Goal: Connect with others: Establish contact or relationships with other users

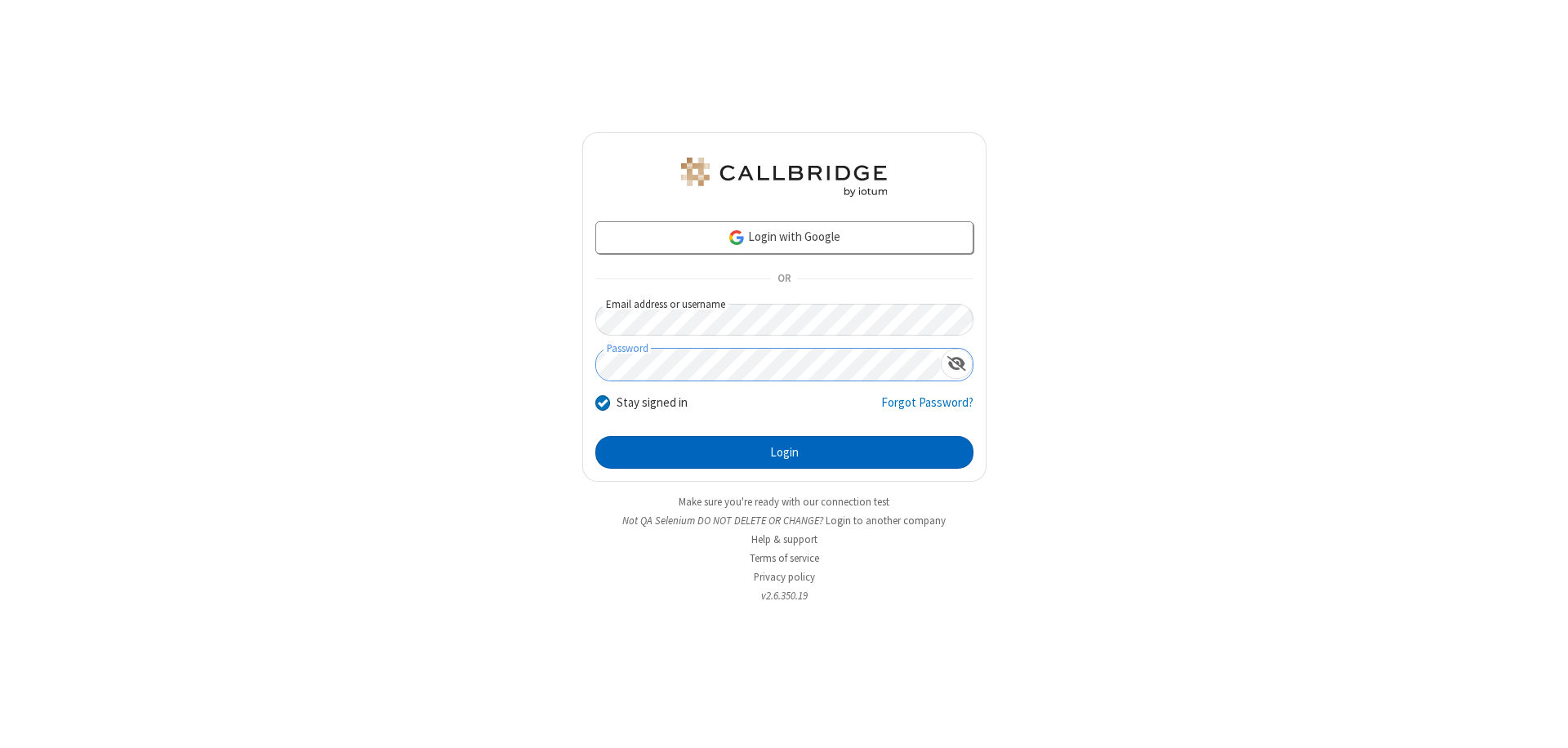
click at [784, 452] on button "Login" at bounding box center [784, 452] width 378 height 33
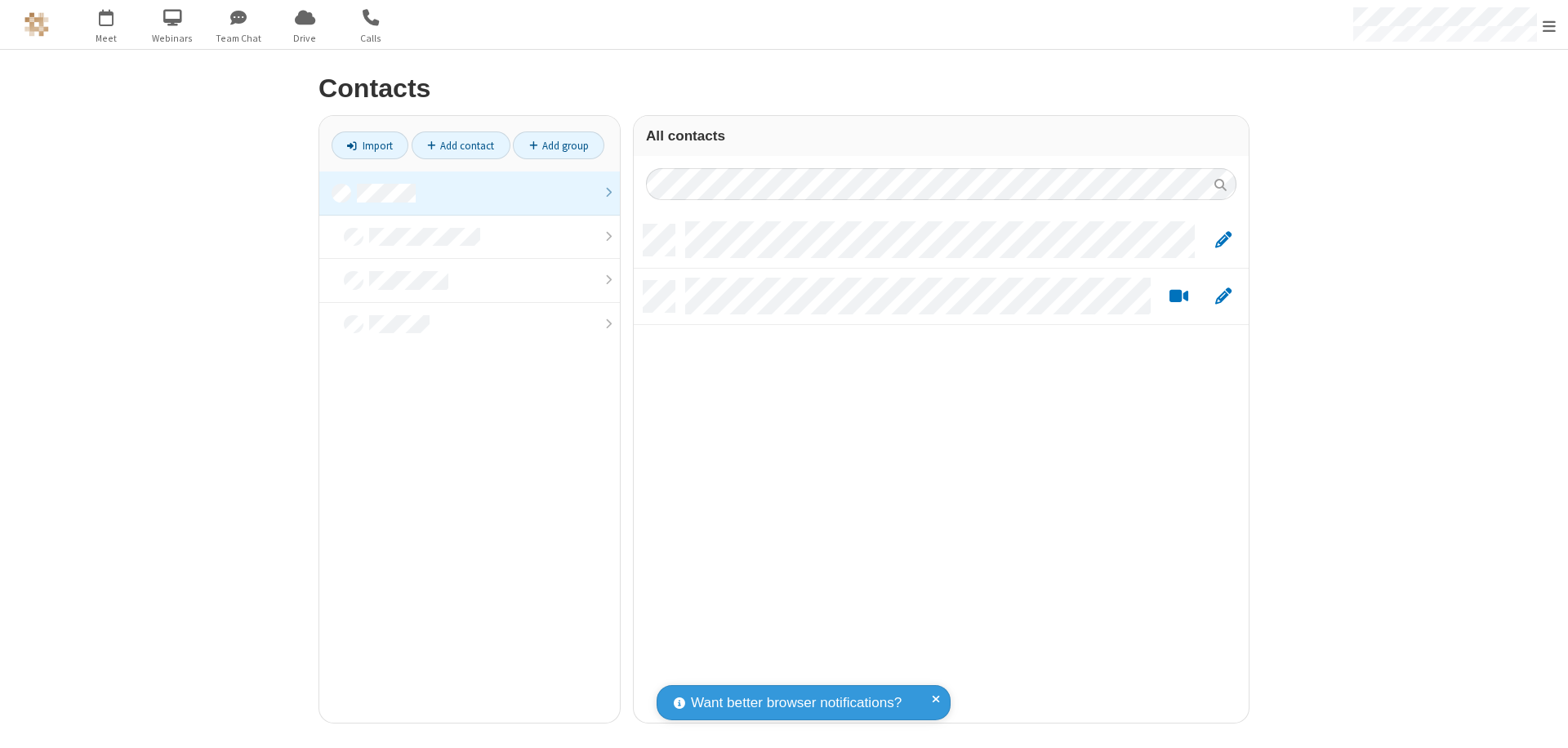
scroll to position [498, 603]
click at [470, 193] on link at bounding box center [470, 194] width 301 height 44
click at [461, 145] on link "Add contact" at bounding box center [461, 145] width 99 height 28
